Goal: Complete application form

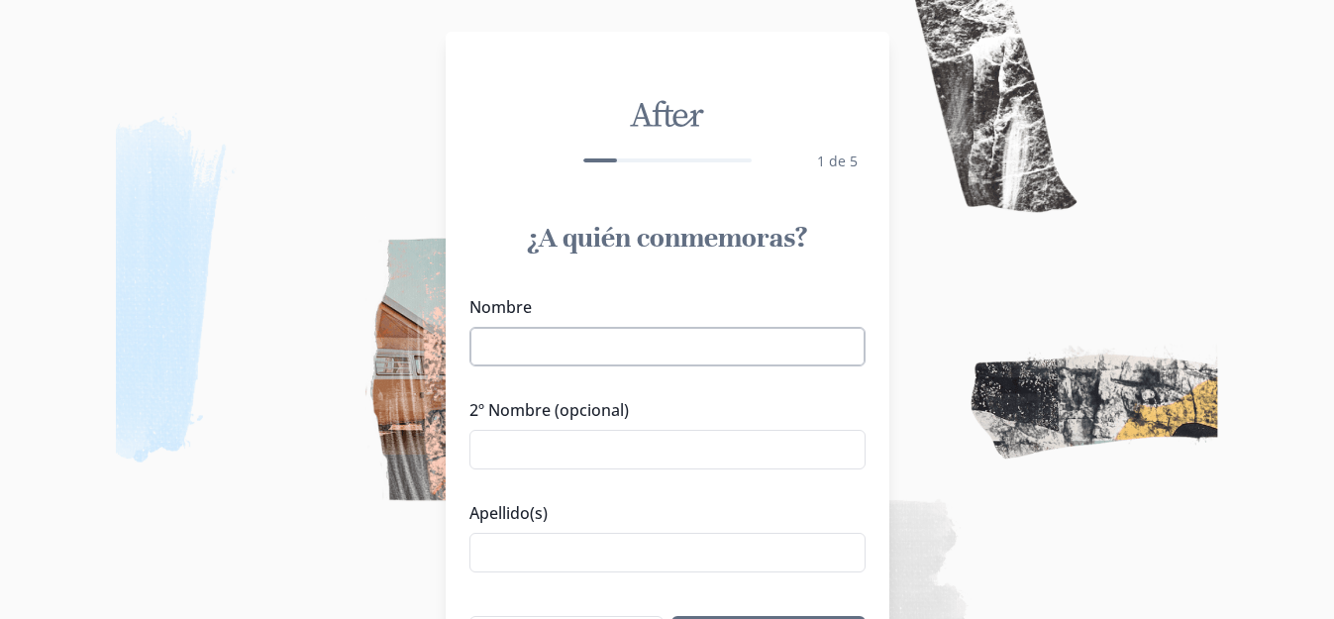
click at [554, 354] on input "Nombre" at bounding box center [667, 347] width 396 height 40
click at [495, 460] on input "2º Nombre (opcional)" at bounding box center [667, 450] width 396 height 40
click at [505, 357] on input "Nombre" at bounding box center [667, 347] width 396 height 40
click at [512, 356] on input "Nombre" at bounding box center [667, 347] width 396 height 40
type input "[PERSON_NAME]"
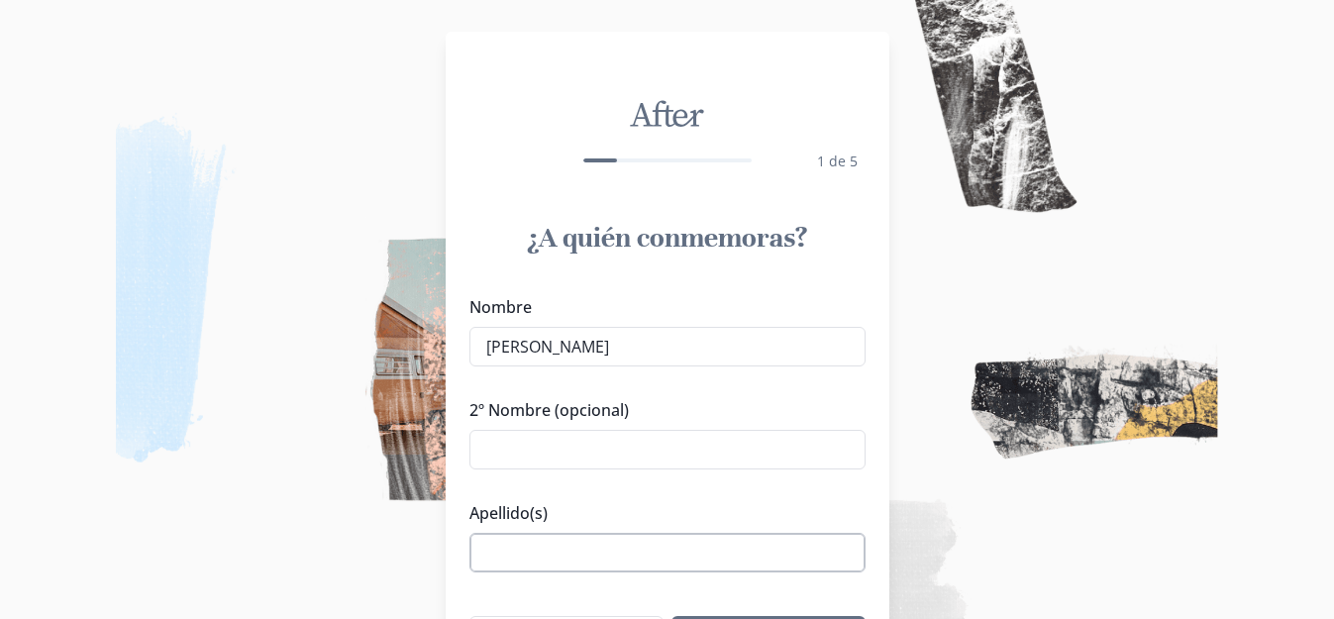
click at [533, 551] on input "Apellido(s)" at bounding box center [667, 553] width 396 height 40
type input "de la Torre"
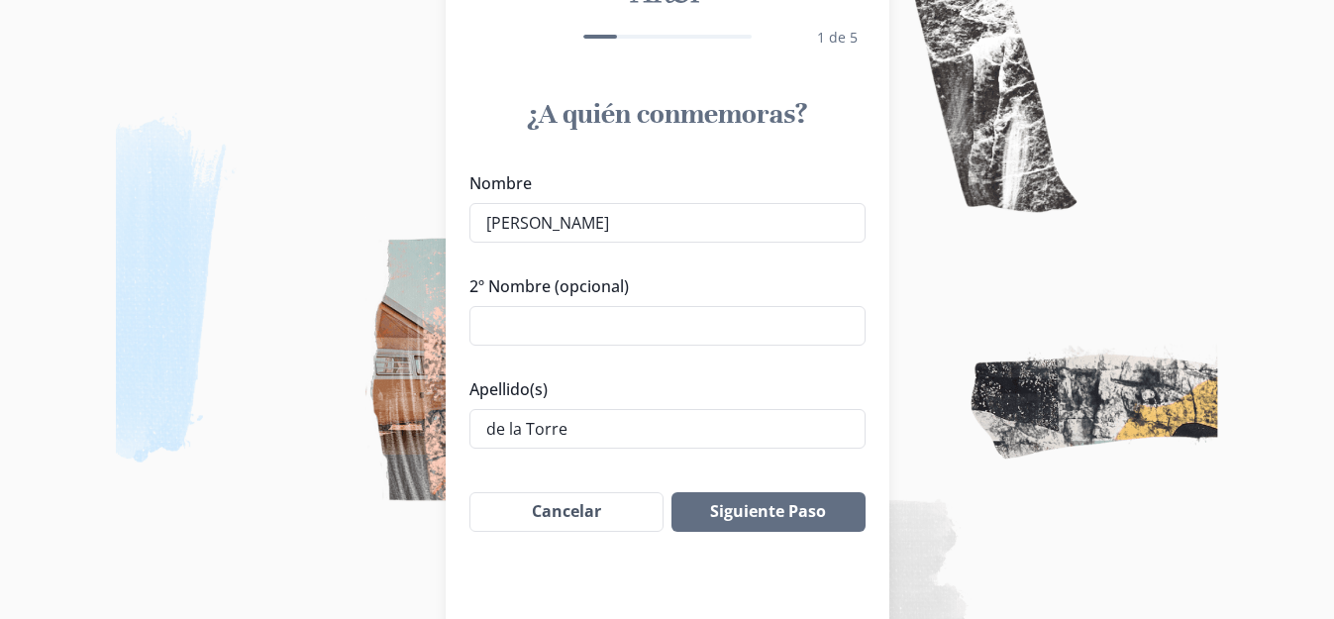
scroll to position [130, 0]
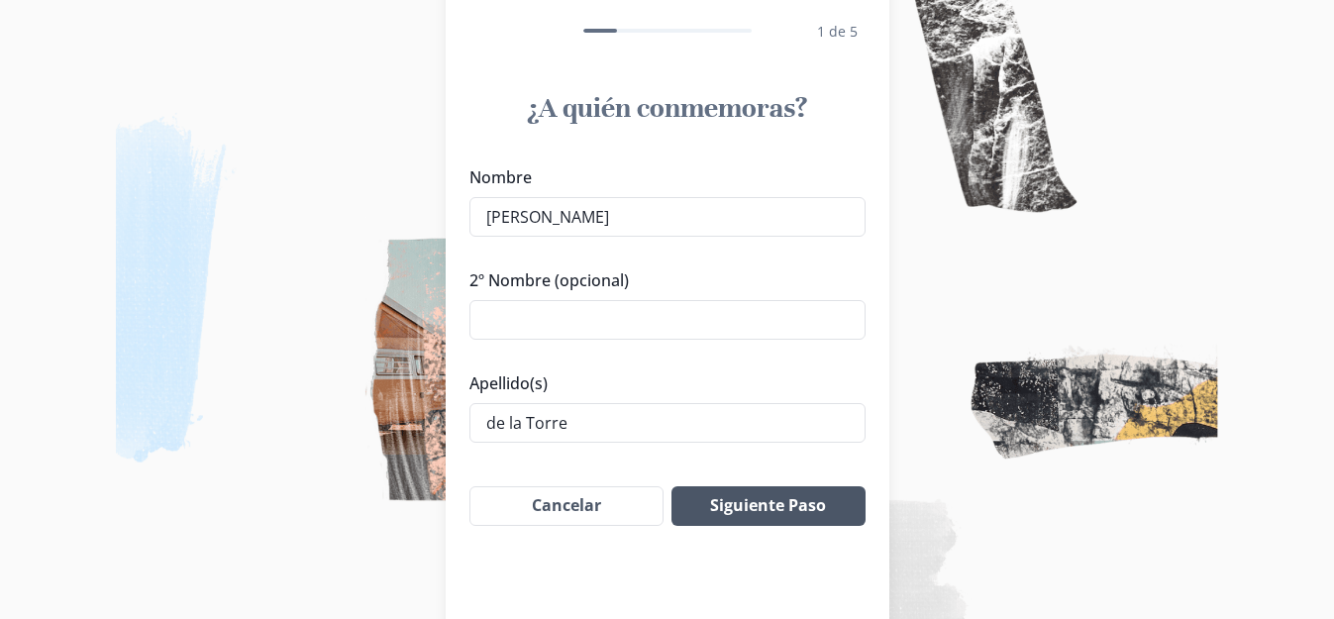
click at [799, 517] on button "Siguiente Paso" at bounding box center [767, 506] width 193 height 40
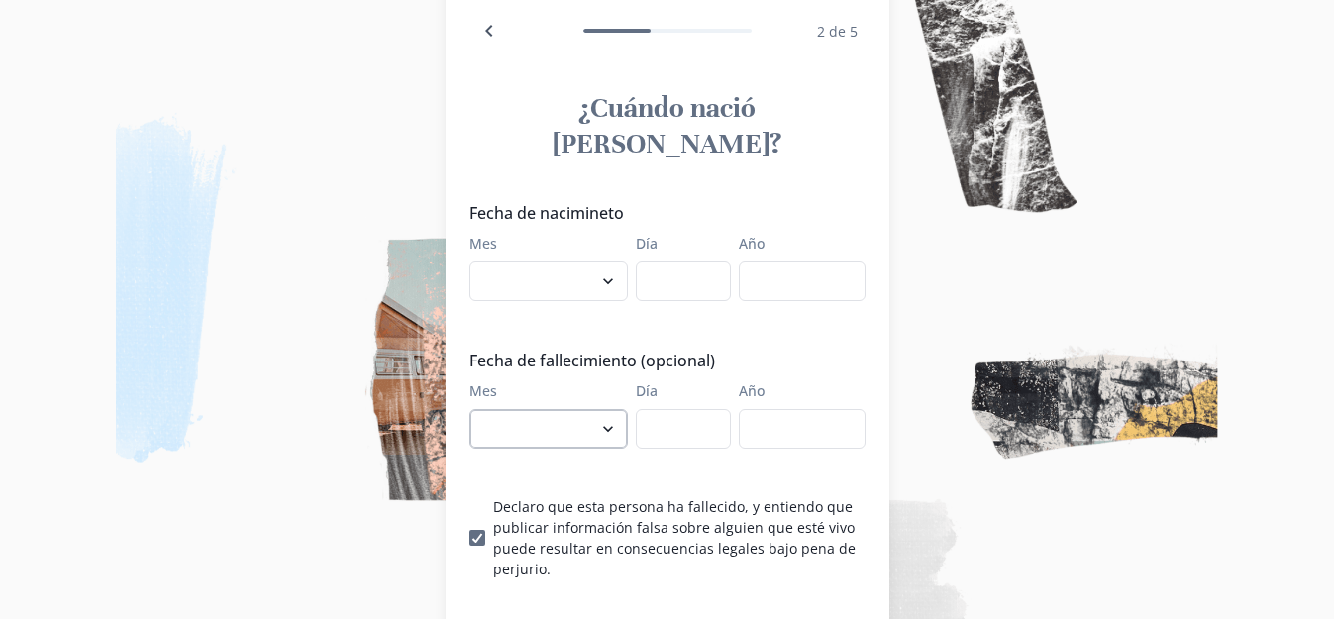
click at [619, 409] on select "enero febrero marzo abril mayo junio julio agosto septiembre octubre noviembre …" at bounding box center [548, 429] width 158 height 40
select select "9"
click at [476, 409] on select "enero febrero marzo abril mayo junio julio agosto septiembre octubre noviembre …" at bounding box center [548, 429] width 158 height 40
click at [667, 409] on input "Día" at bounding box center [683, 429] width 95 height 40
type input "04"
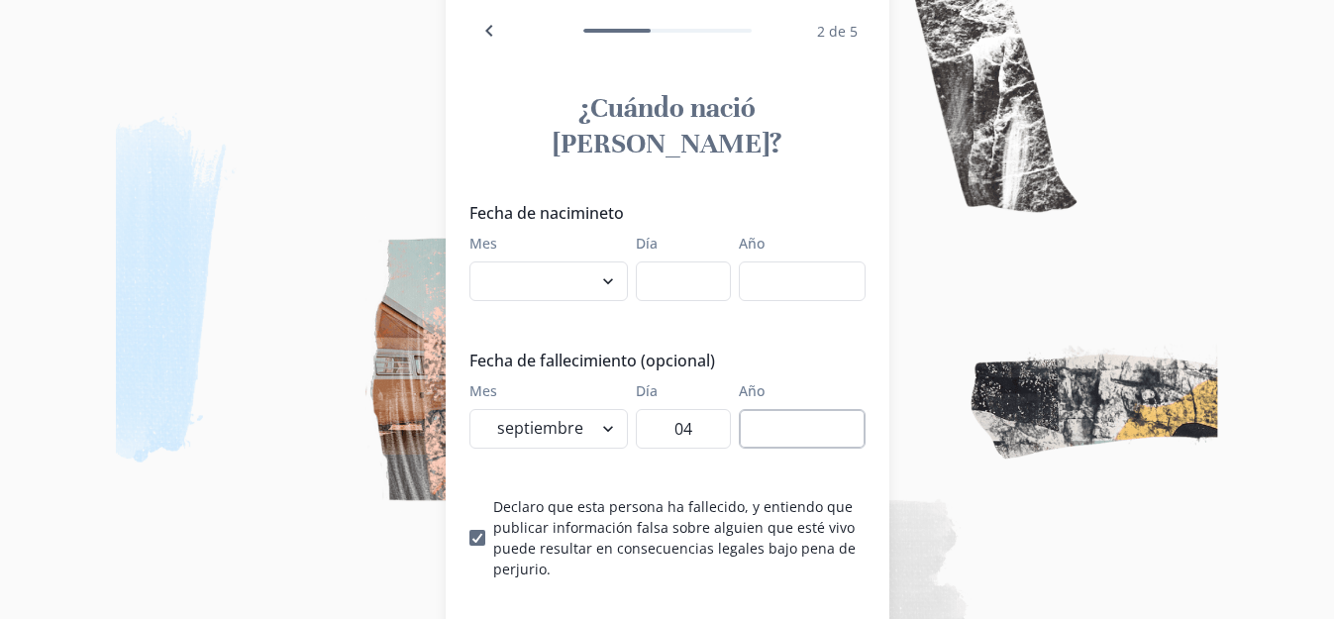
click at [832, 409] on input "Año" at bounding box center [802, 429] width 127 height 40
type input "2025"
click at [617, 261] on select "enero febrero marzo abril mayo junio julio agosto septiembre octubre noviembre …" at bounding box center [548, 281] width 158 height 40
click at [928, 373] on img at bounding box center [667, 309] width 1334 height 619
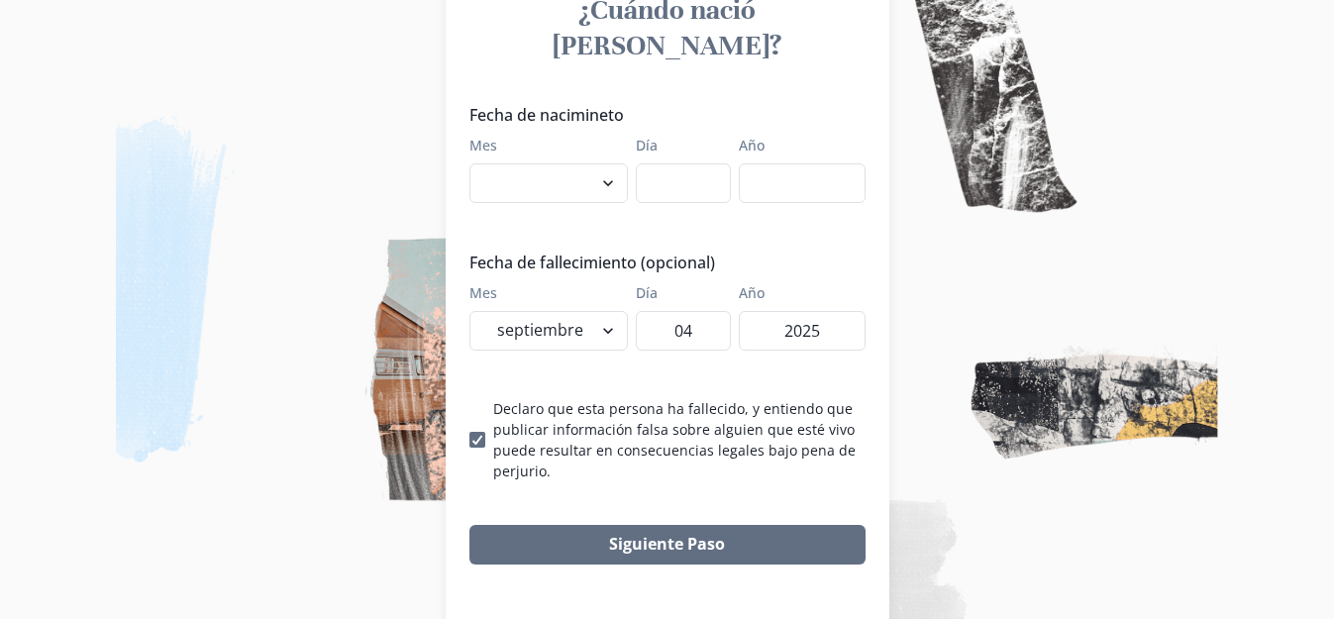
scroll to position [233, 0]
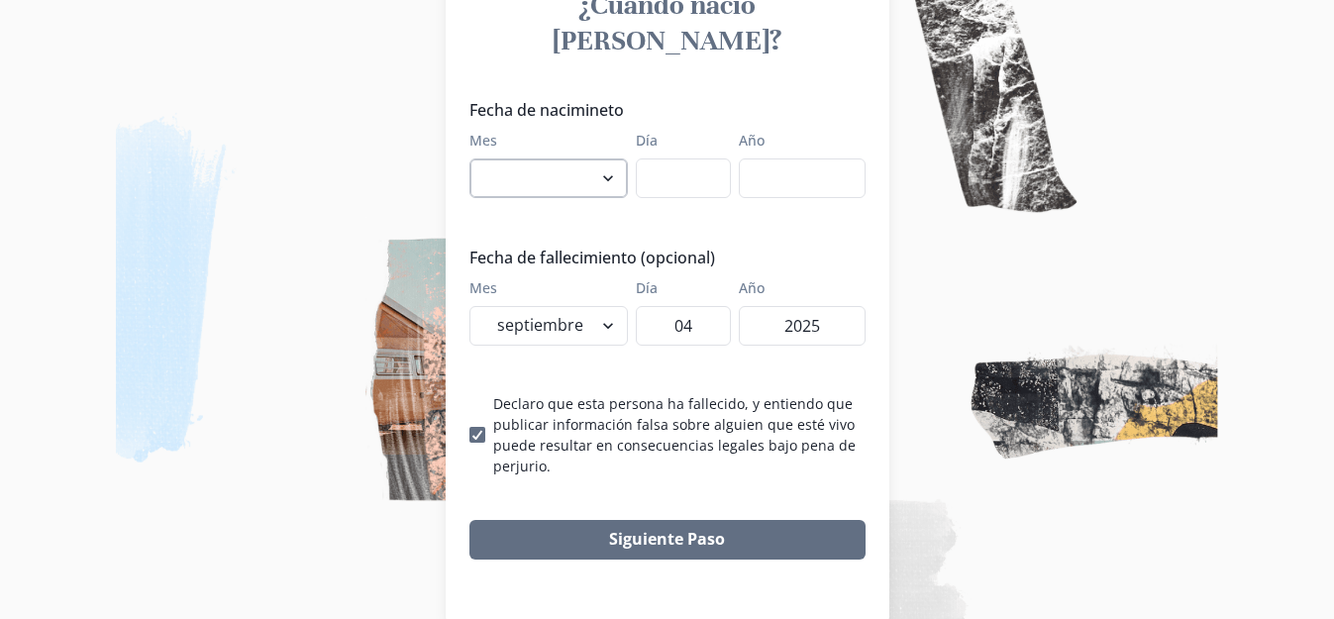
click at [527, 158] on select "enero febrero marzo abril mayo junio julio agosto septiembre octubre noviembre …" at bounding box center [548, 178] width 158 height 40
select select "7"
click at [476, 158] on select "enero febrero marzo abril mayo junio julio agosto septiembre octubre noviembre …" at bounding box center [548, 178] width 158 height 40
click at [683, 158] on input "Día" at bounding box center [683, 178] width 95 height 40
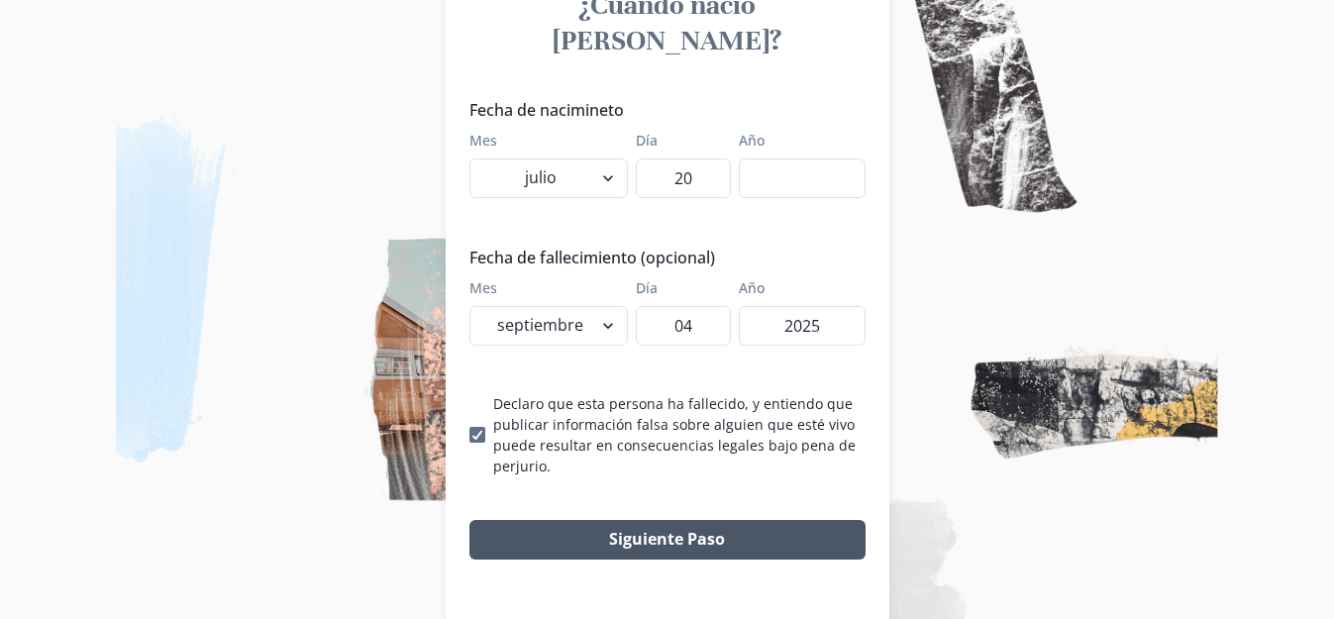
type input "20"
click at [745, 520] on button "Siguiente Paso" at bounding box center [667, 540] width 396 height 40
type input "1961"
click at [713, 520] on button "Siguiente Paso" at bounding box center [667, 540] width 396 height 40
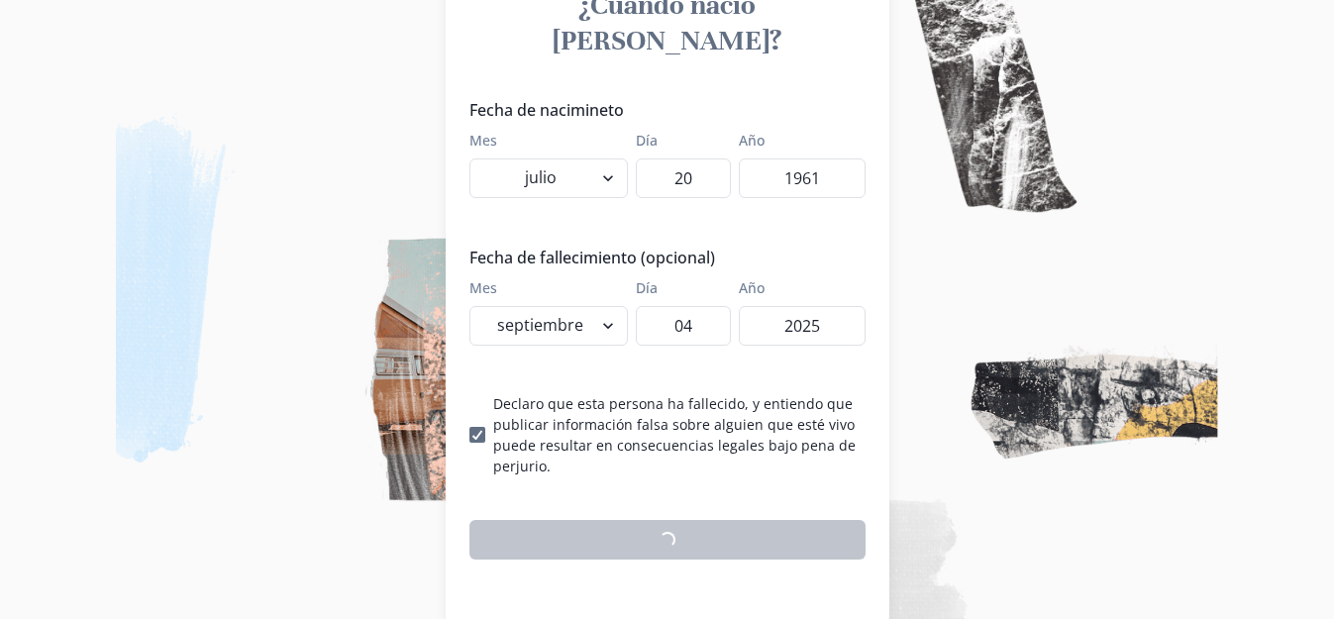
scroll to position [205, 0]
